Goal: Task Accomplishment & Management: Use online tool/utility

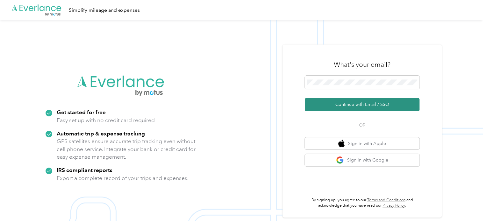
click at [357, 107] on button "Continue with Email / SSO" at bounding box center [362, 104] width 115 height 13
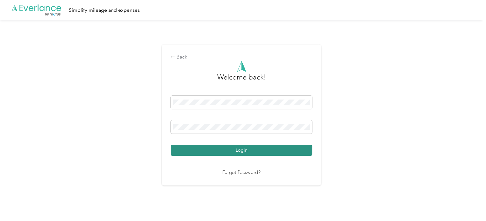
click at [293, 148] on button "Login" at bounding box center [241, 150] width 141 height 11
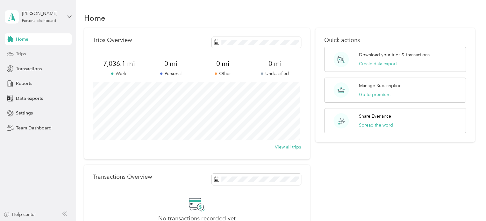
click at [18, 53] on span "Trips" at bounding box center [21, 54] width 10 height 7
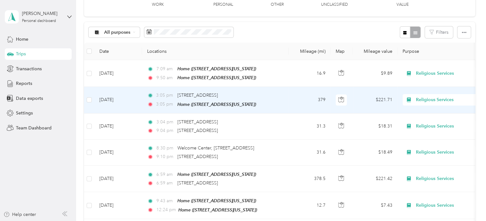
scroll to position [48, 0]
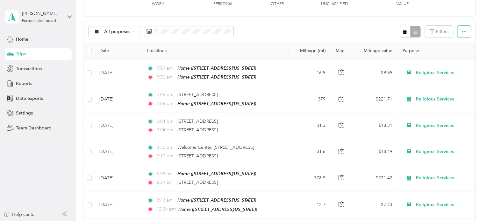
click at [462, 31] on icon "button" at bounding box center [464, 32] width 4 height 4
click at [451, 52] on span "Export" at bounding box center [452, 54] width 13 height 5
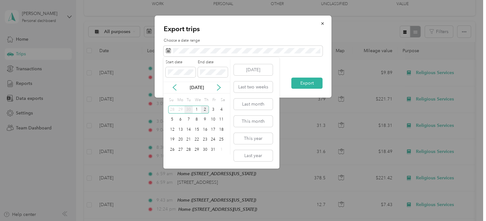
click at [188, 108] on div "30" at bounding box center [188, 110] width 8 height 8
click at [220, 85] on icon at bounding box center [219, 87] width 6 height 6
click at [197, 109] on div "1" at bounding box center [197, 110] width 8 height 8
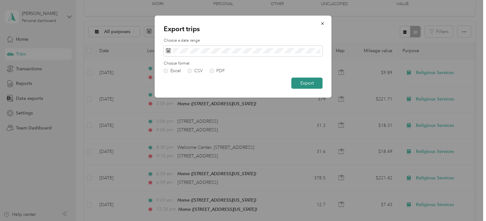
click at [301, 81] on button "Export" at bounding box center [306, 83] width 31 height 11
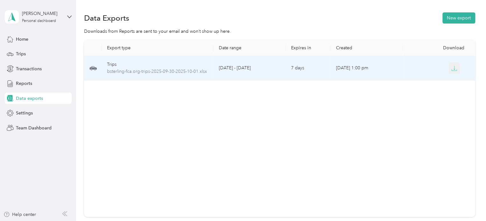
click at [451, 66] on icon "button" at bounding box center [454, 69] width 6 height 6
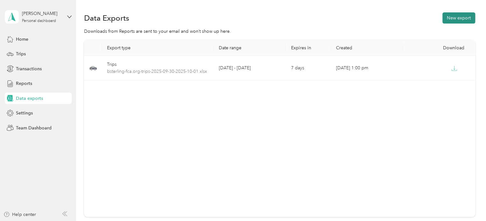
click at [455, 18] on button "New export" at bounding box center [458, 17] width 33 height 11
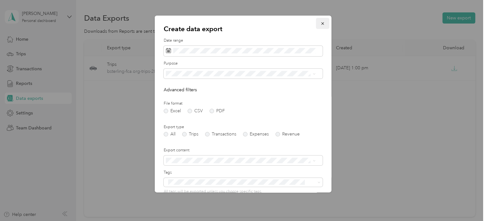
click at [320, 21] on icon "button" at bounding box center [322, 23] width 4 height 4
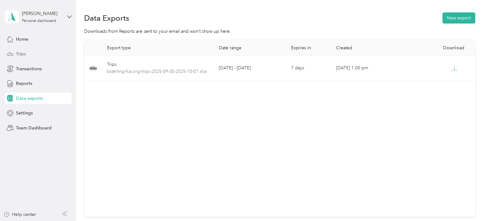
click at [29, 52] on div "Trips" at bounding box center [38, 53] width 67 height 11
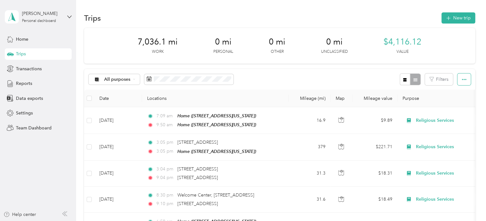
click at [462, 78] on icon "button" at bounding box center [464, 79] width 4 height 4
click at [454, 102] on span "Export" at bounding box center [452, 102] width 13 height 5
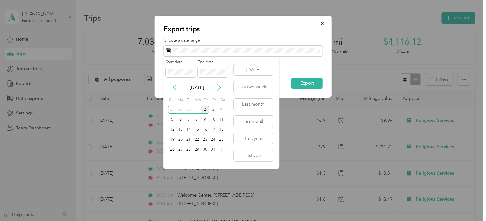
click at [174, 86] on icon at bounding box center [174, 87] width 6 height 6
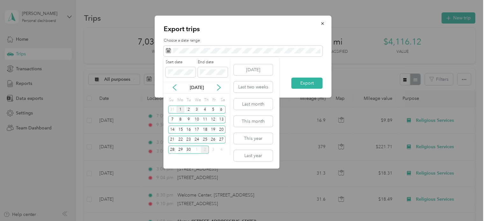
click at [180, 109] on div "1" at bounding box center [180, 110] width 8 height 8
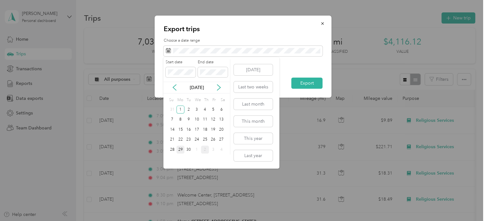
click at [180, 150] on div "29" at bounding box center [180, 150] width 8 height 8
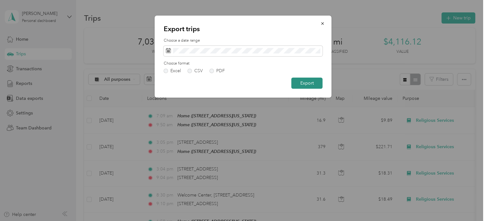
click at [301, 84] on button "Export" at bounding box center [306, 83] width 31 height 11
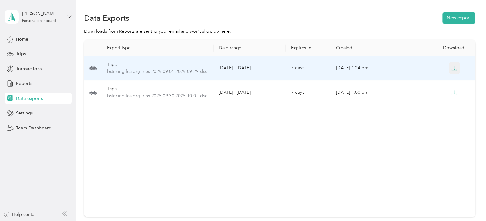
click at [451, 68] on icon "button" at bounding box center [454, 69] width 6 height 6
